Goal: Task Accomplishment & Management: Manage account settings

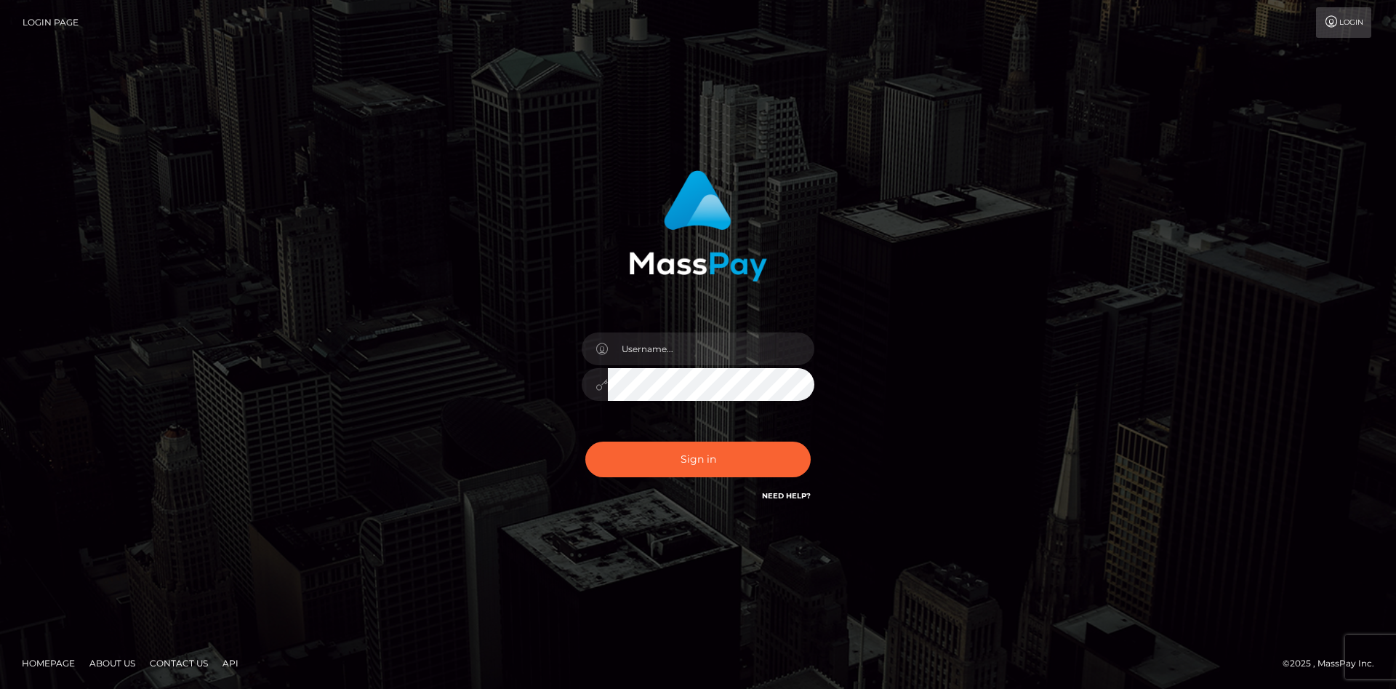
click at [673, 336] on input "text" at bounding box center [711, 348] width 207 height 33
click at [524, 347] on div "Sign in" at bounding box center [699, 337] width 382 height 356
click at [681, 348] on input "text" at bounding box center [711, 348] width 207 height 33
type input "faisal_uplift"
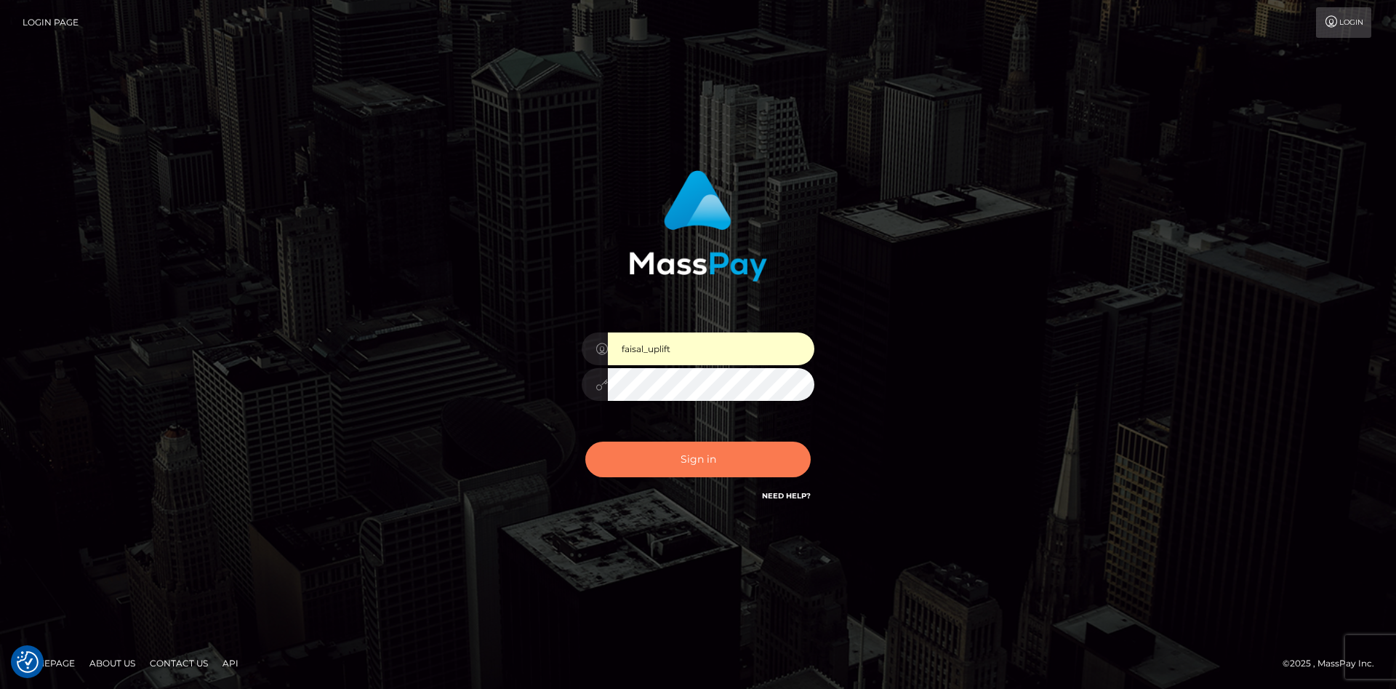
click at [684, 446] on button "Sign in" at bounding box center [697, 459] width 225 height 36
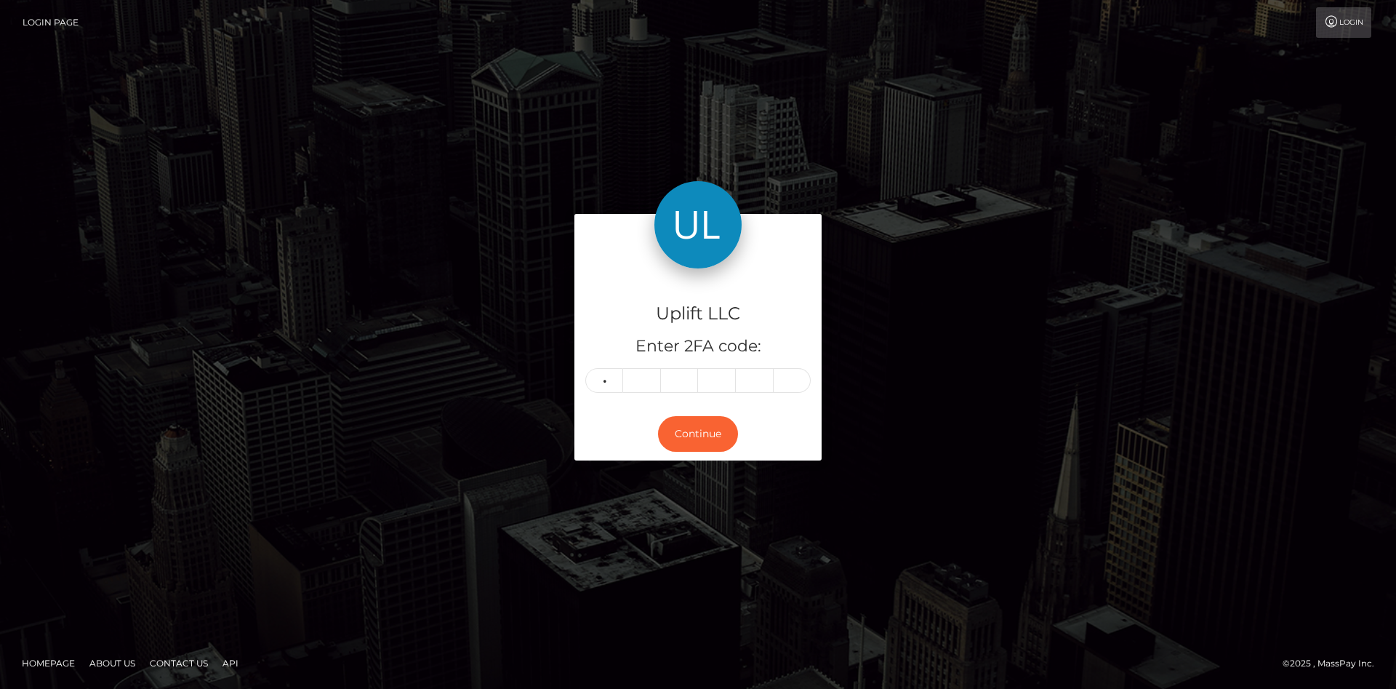
type input "5"
type input "4"
type input "2"
type input "7"
type input "2"
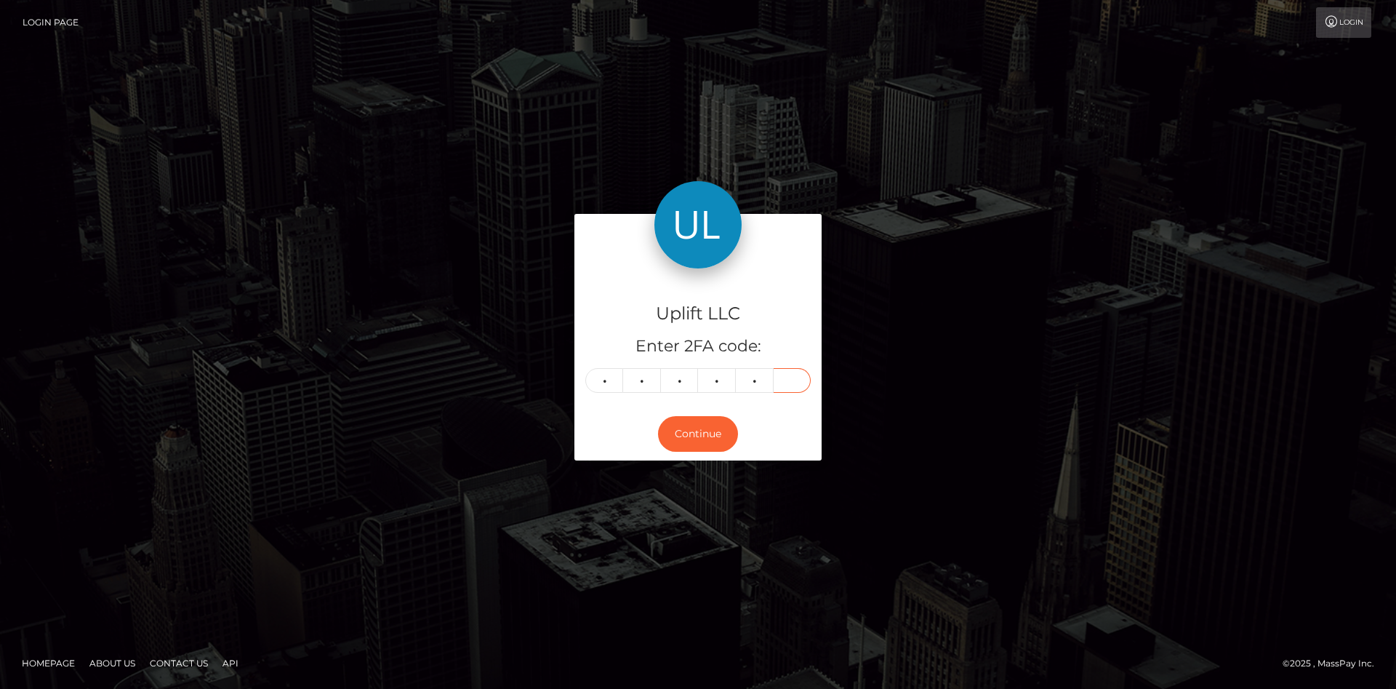
type input "3"
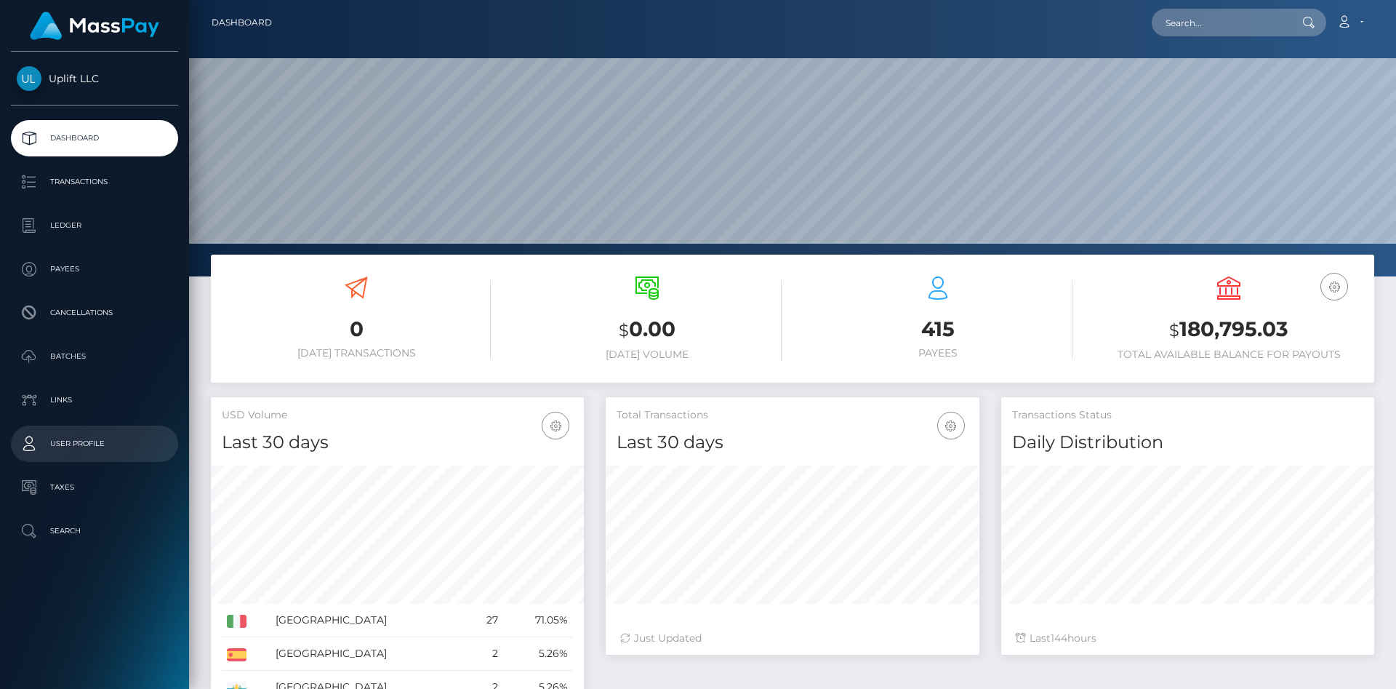
scroll to position [257, 373]
click at [90, 176] on p "Transactions" at bounding box center [95, 182] width 156 height 22
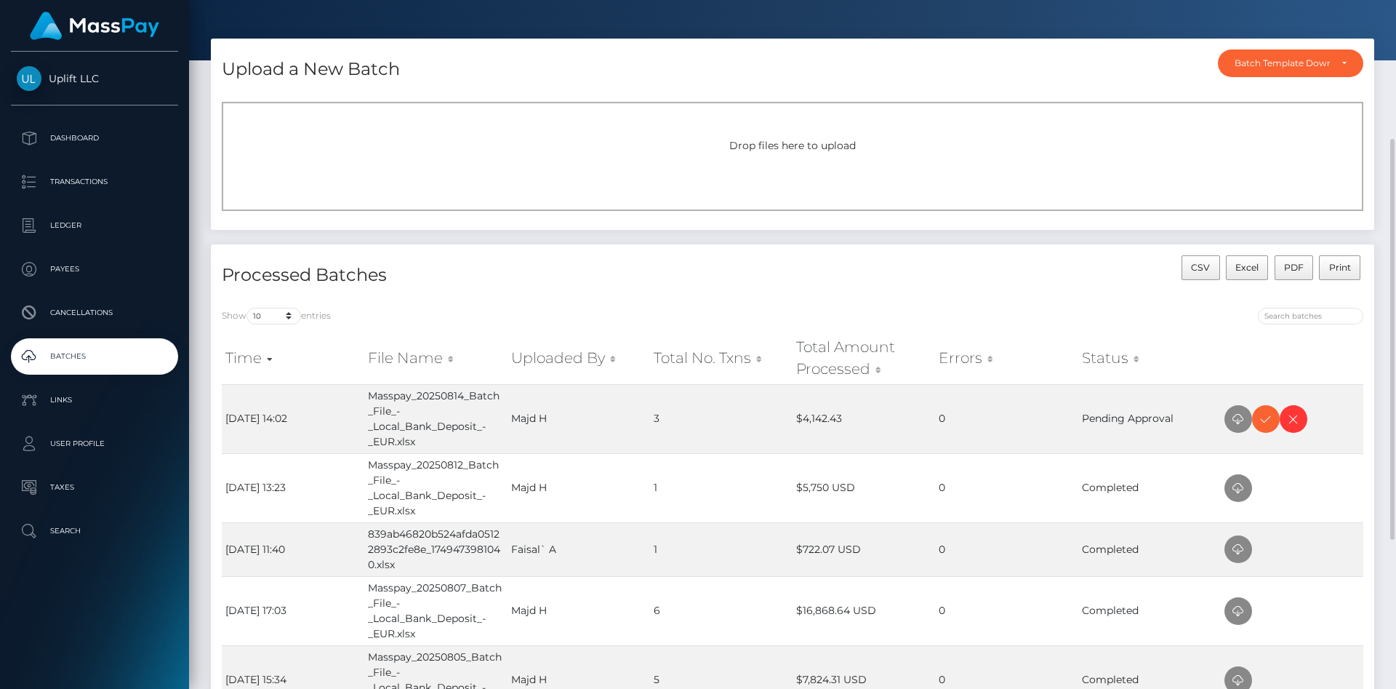
scroll to position [112, 0]
